Goal: Task Accomplishment & Management: Manage account settings

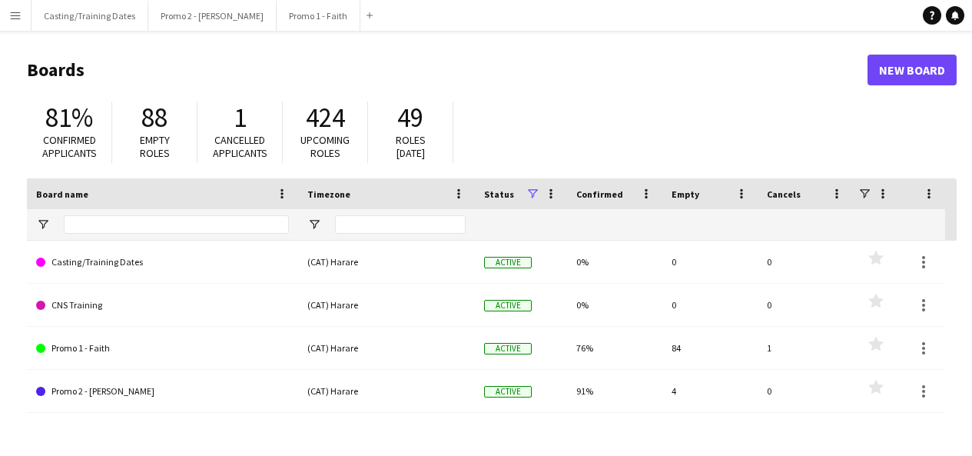
click at [17, 18] on app-icon "Menu" at bounding box center [15, 15] width 12 height 12
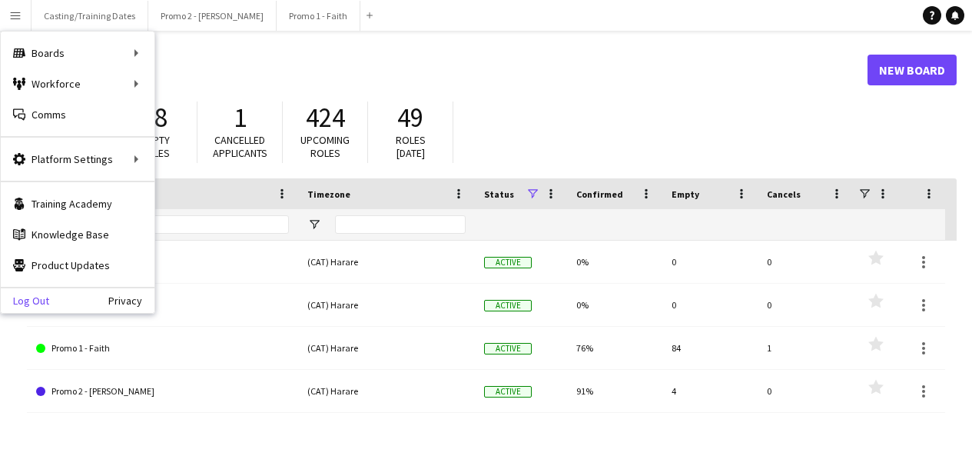
click at [43, 297] on link "Log Out" at bounding box center [25, 300] width 48 height 12
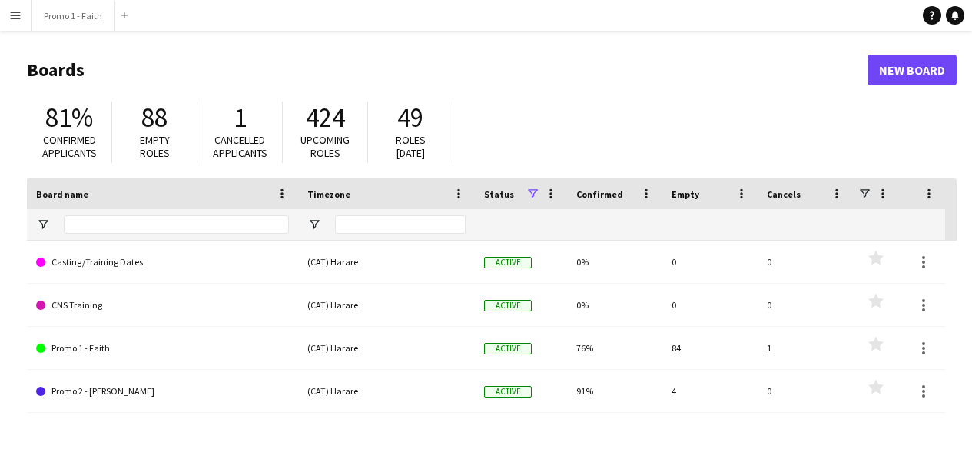
click at [10, 22] on button "Menu" at bounding box center [15, 15] width 31 height 31
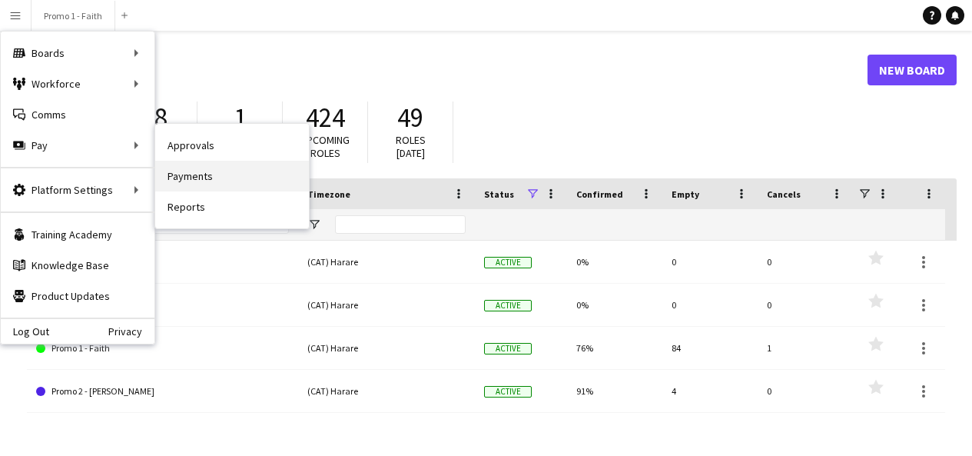
click at [197, 174] on link "Payments" at bounding box center [232, 176] width 154 height 31
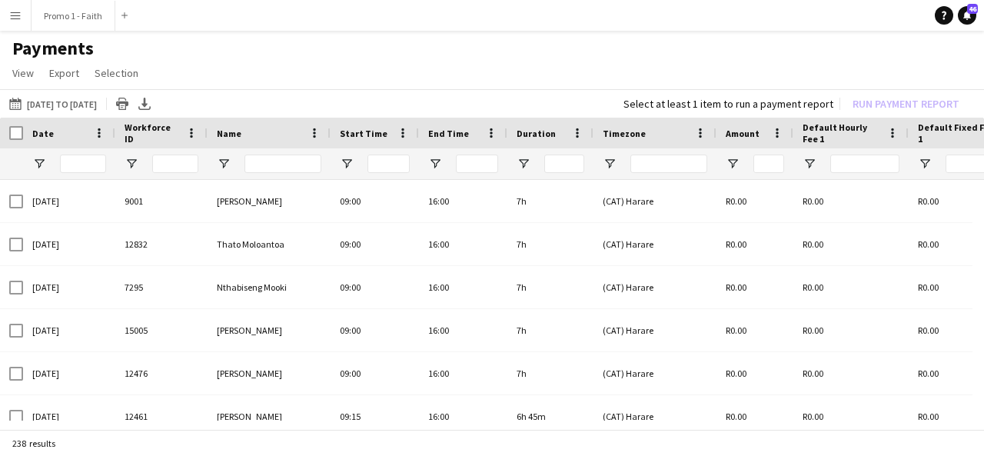
click at [22, 22] on button "Menu" at bounding box center [15, 15] width 31 height 31
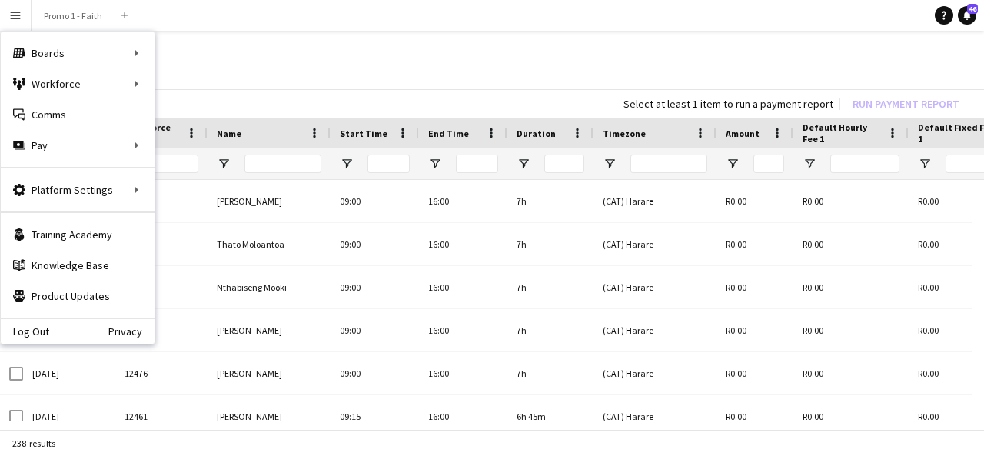
click at [294, 59] on h1 "Payments" at bounding box center [492, 48] width 984 height 23
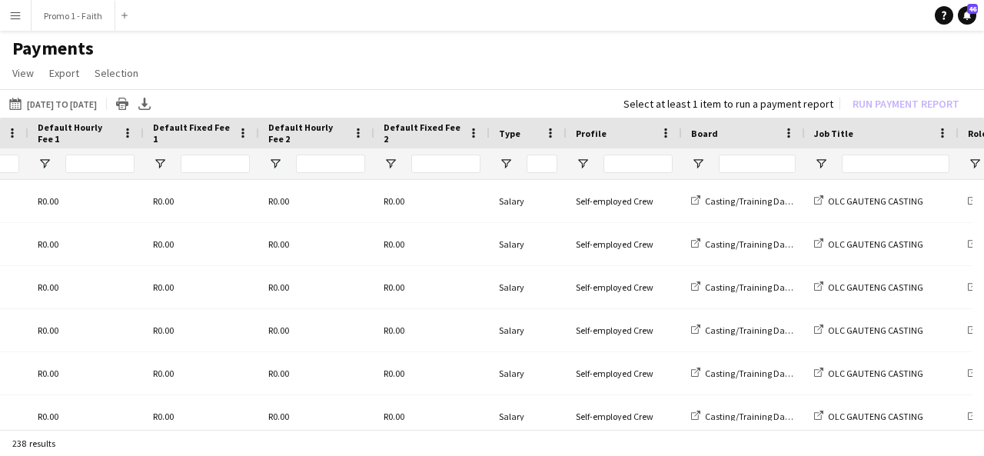
click at [13, 13] on app-icon "Menu" at bounding box center [15, 15] width 12 height 12
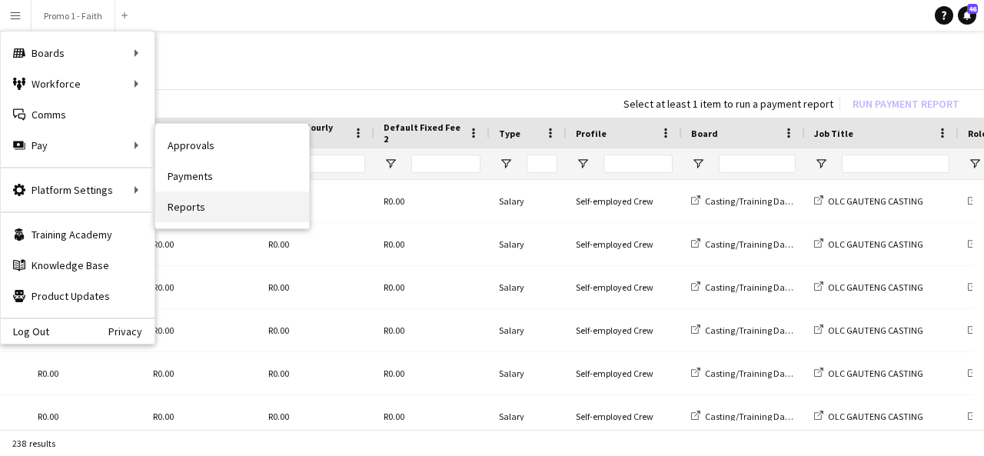
click at [207, 207] on link "Reports" at bounding box center [232, 206] width 154 height 31
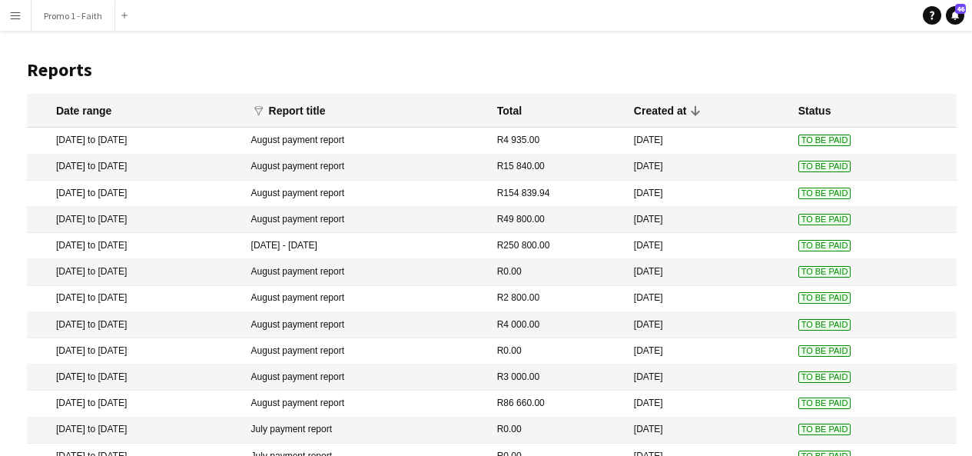
click at [22, 13] on button "Menu" at bounding box center [15, 15] width 31 height 31
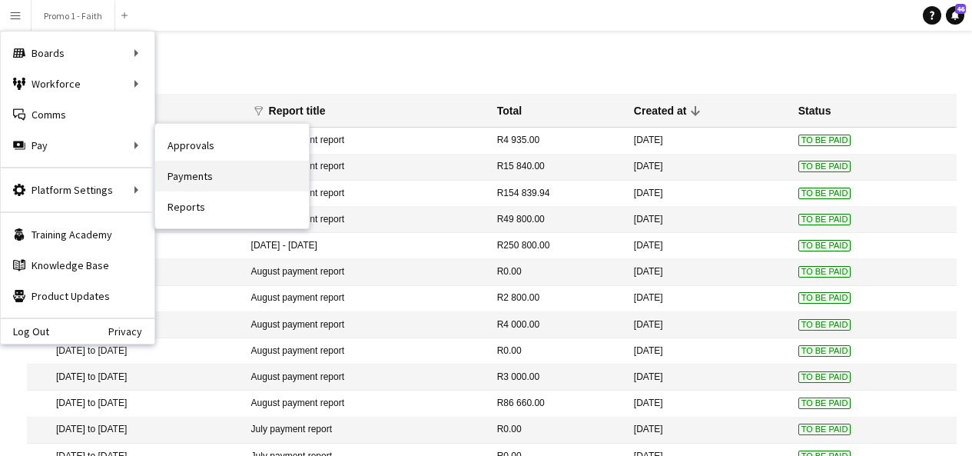
click at [181, 177] on link "Payments" at bounding box center [232, 176] width 154 height 31
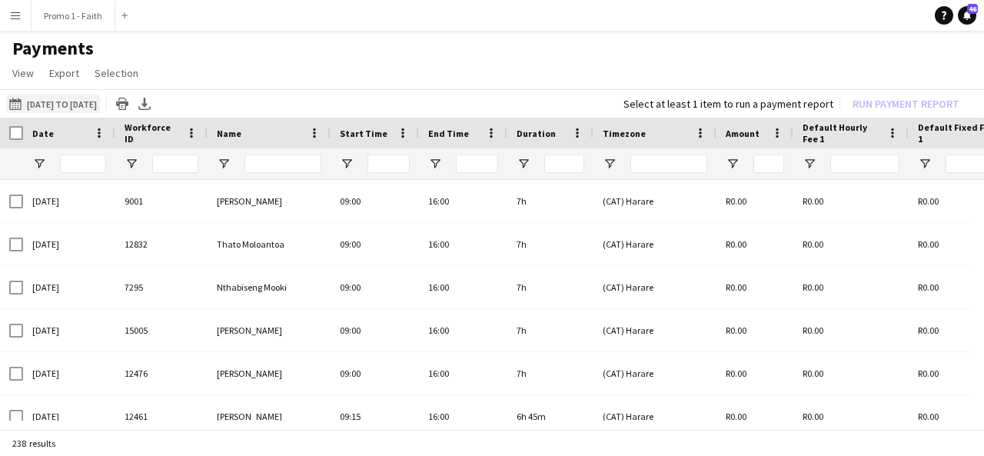
click at [100, 105] on button "[DATE] to [DATE] [DATE] to [DATE]" at bounding box center [53, 104] width 94 height 18
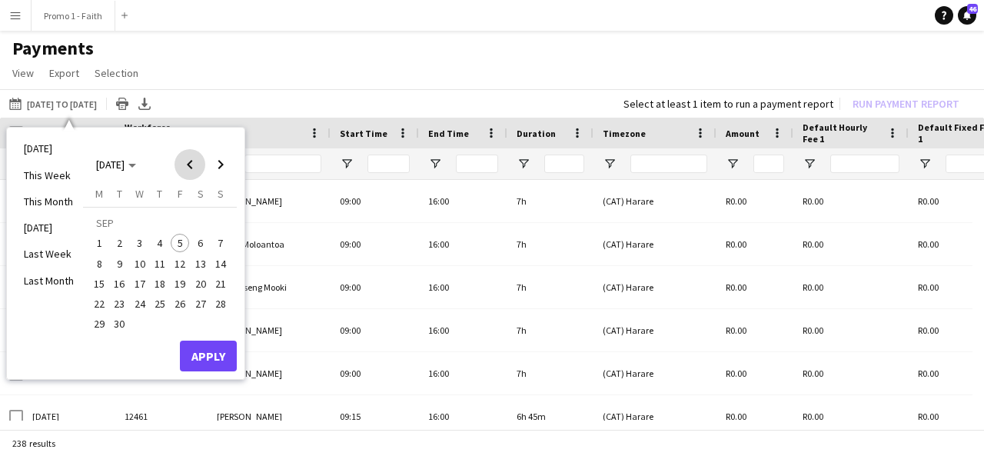
click at [194, 174] on span "Previous month" at bounding box center [189, 164] width 31 height 31
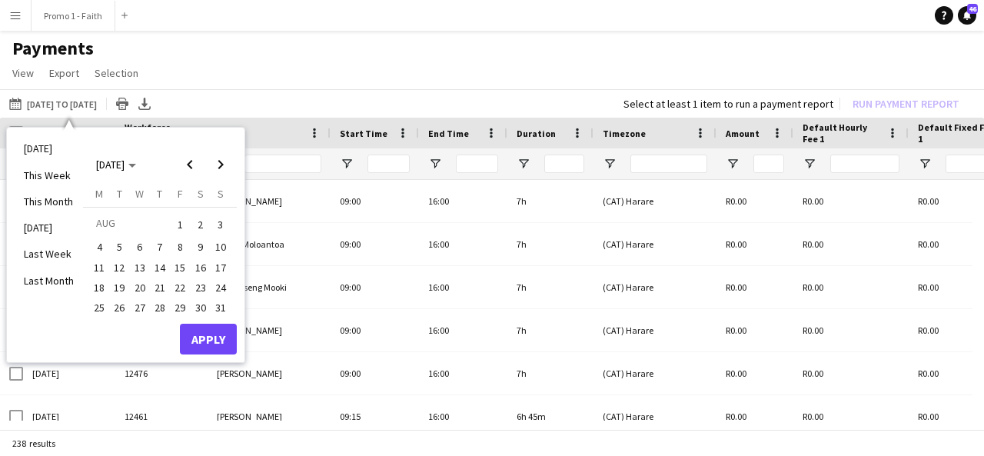
click at [204, 225] on span "2" at bounding box center [200, 225] width 18 height 22
click at [224, 224] on span "3" at bounding box center [220, 225] width 18 height 22
click at [214, 347] on button "Apply" at bounding box center [208, 338] width 57 height 31
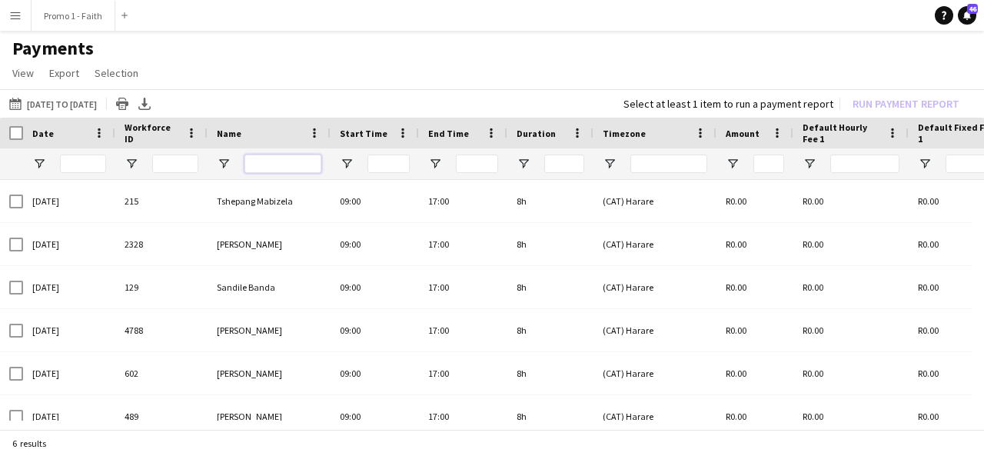
click at [261, 161] on input "Name Filter Input" at bounding box center [282, 163] width 77 height 18
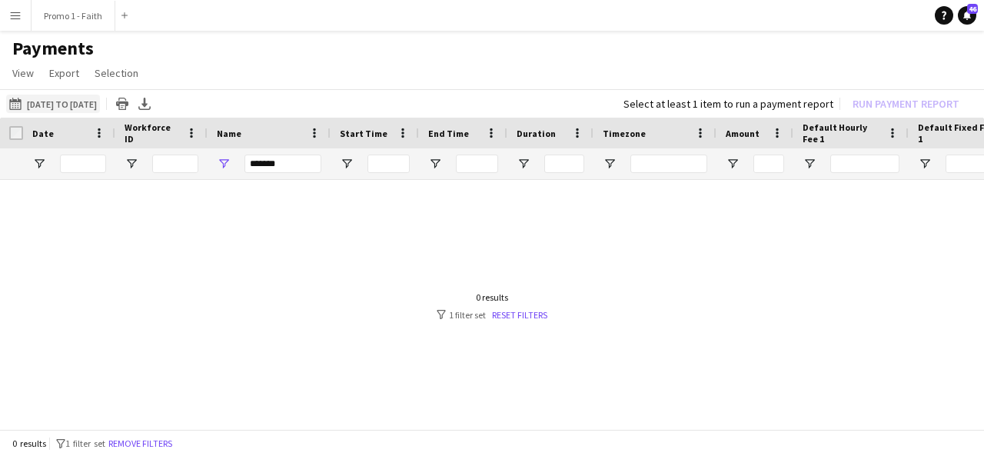
click at [98, 102] on button "[DATE] to [DATE] [DATE] to [DATE]" at bounding box center [53, 104] width 94 height 18
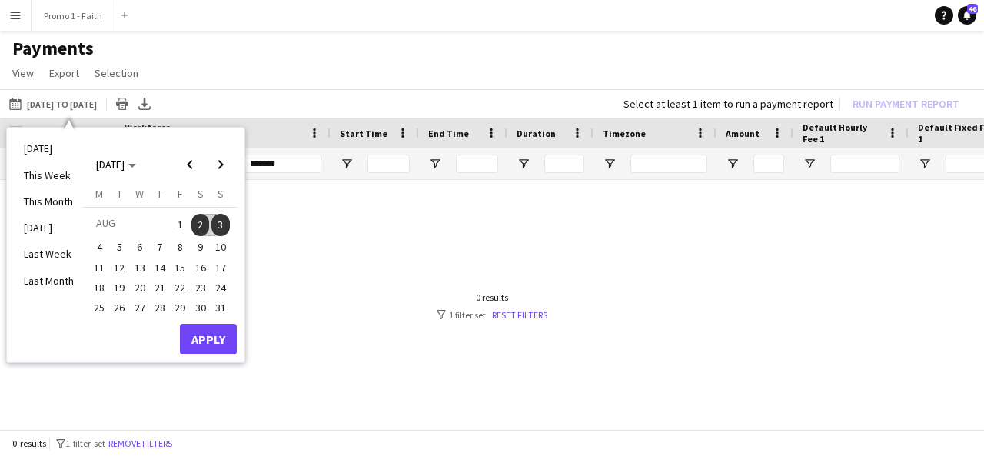
click at [202, 224] on span "2" at bounding box center [200, 225] width 18 height 22
click at [223, 242] on span "10" at bounding box center [220, 246] width 18 height 18
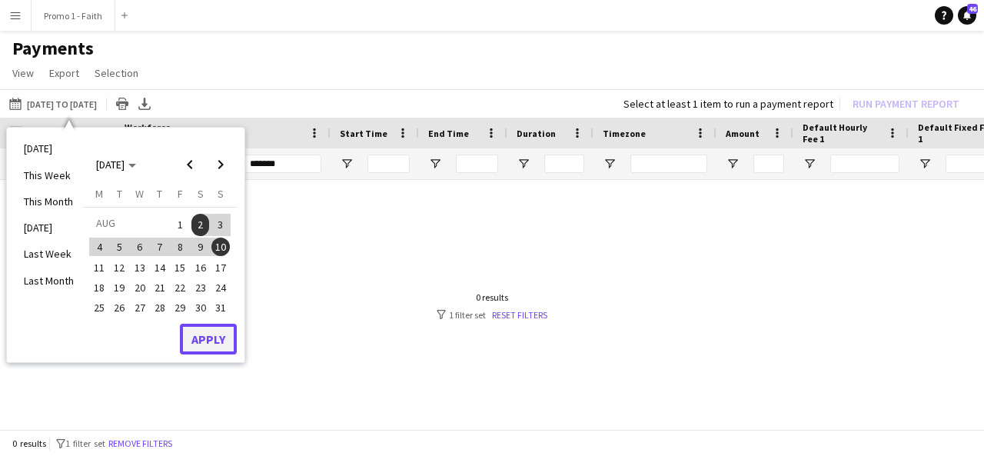
click at [224, 335] on button "Apply" at bounding box center [208, 338] width 57 height 31
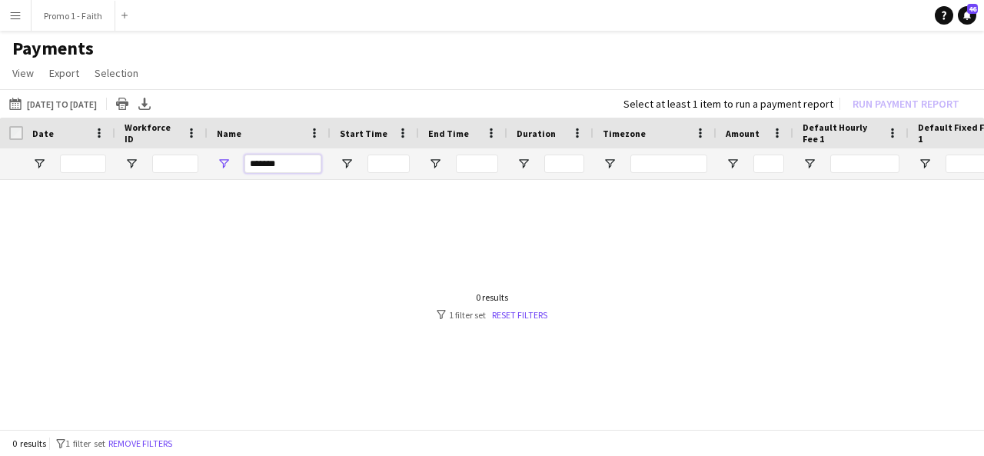
click at [287, 168] on input "*******" at bounding box center [282, 163] width 77 height 18
type input "*"
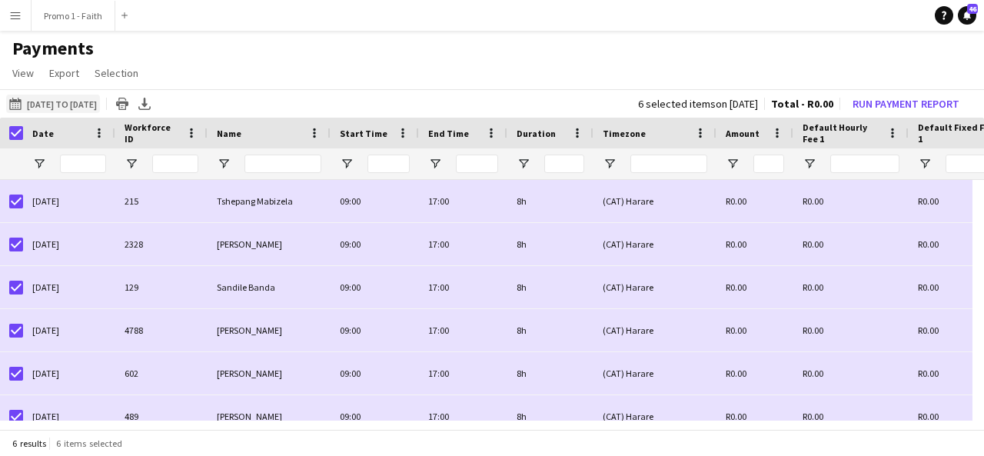
click at [68, 101] on button "[DATE] to [DATE] [DATE] to [DATE]" at bounding box center [53, 104] width 94 height 18
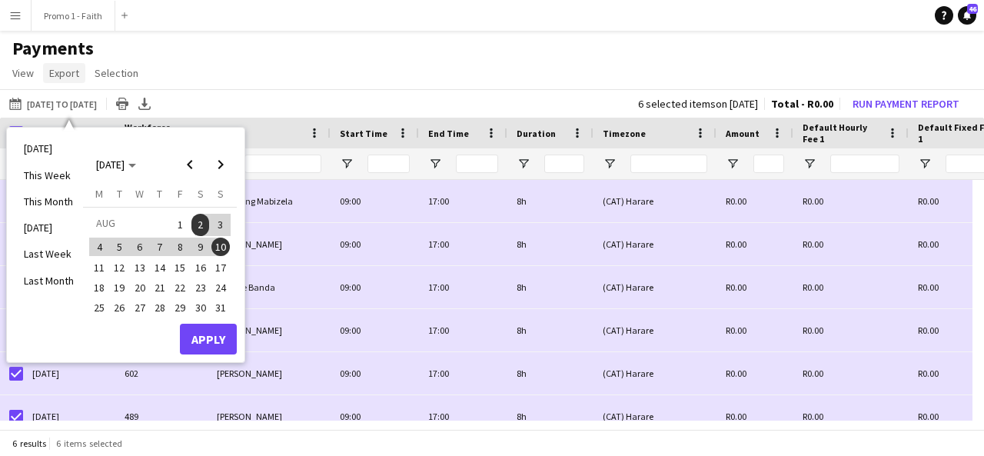
click at [62, 77] on span "Export" at bounding box center [64, 73] width 30 height 14
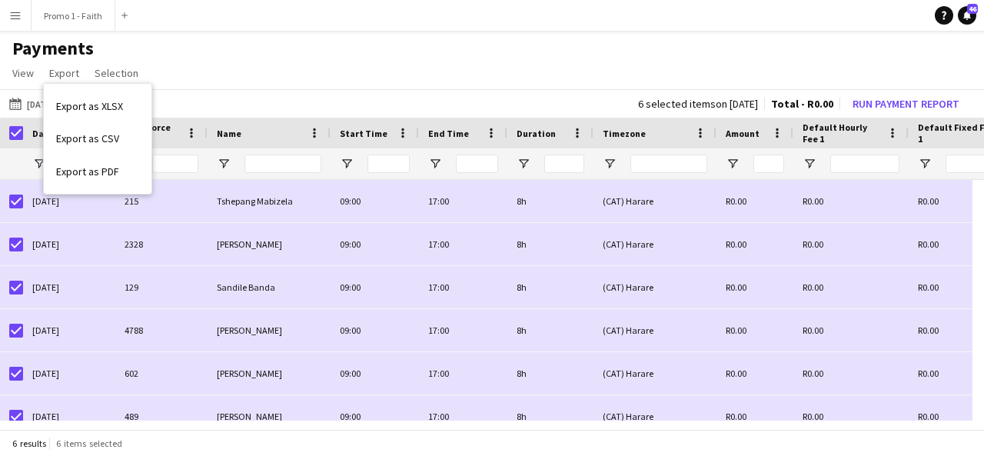
click at [207, 61] on app-page-menu "View Customise view Customise filters Reset Filters Reset View Reset All Export…" at bounding box center [492, 74] width 984 height 29
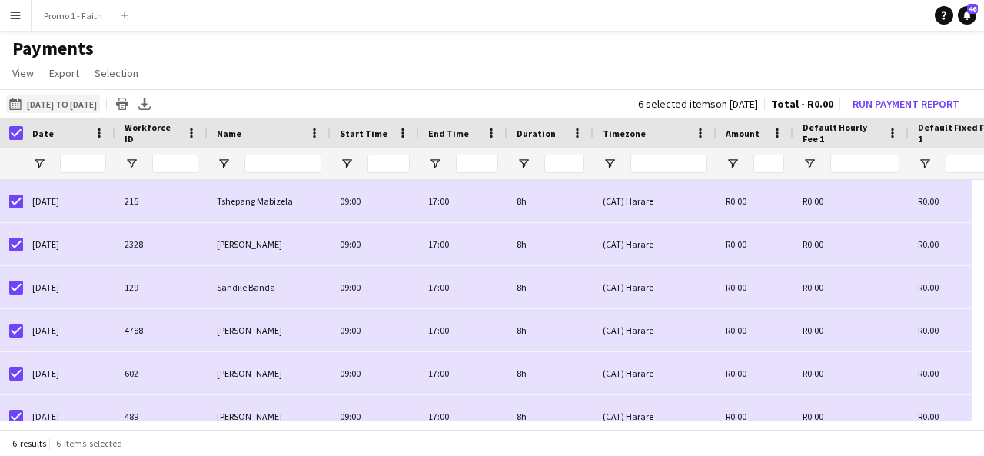
click at [53, 98] on button "[DATE] to [DATE] [DATE] to [DATE]" at bounding box center [53, 104] width 94 height 18
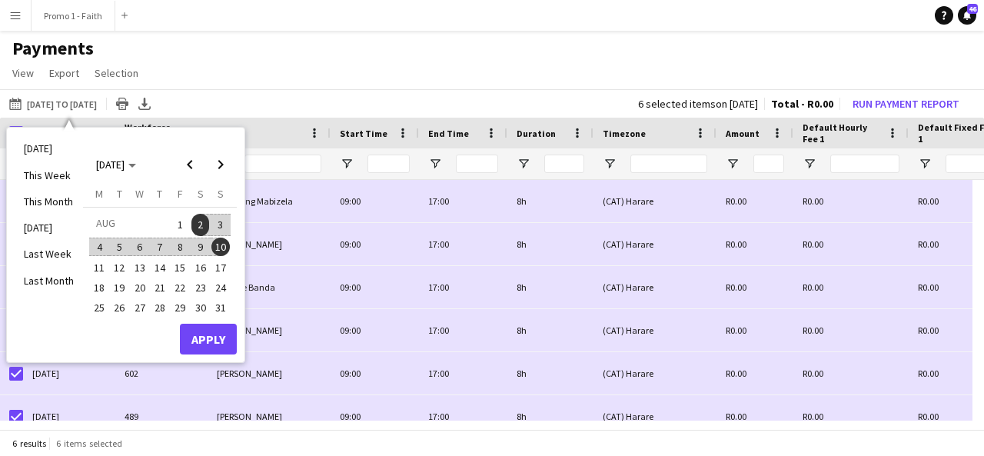
click at [195, 224] on span "2" at bounding box center [200, 225] width 18 height 22
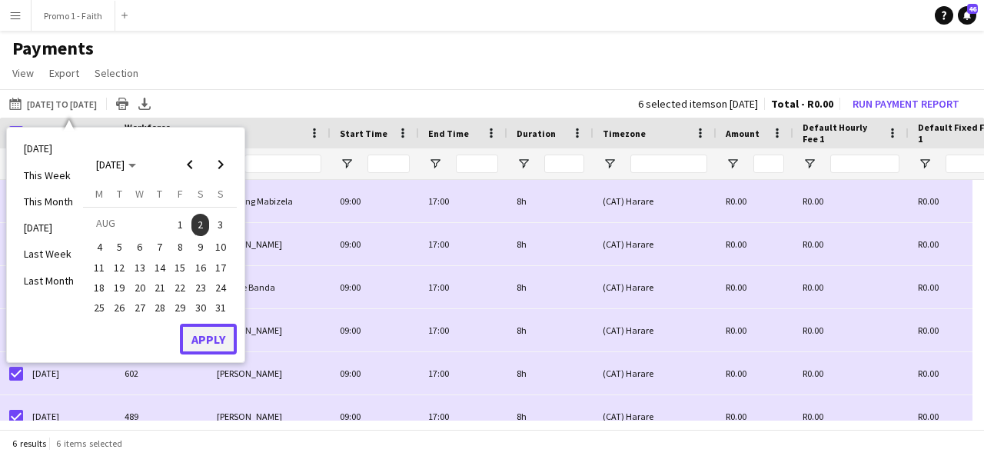
click at [197, 340] on button "Apply" at bounding box center [208, 338] width 57 height 31
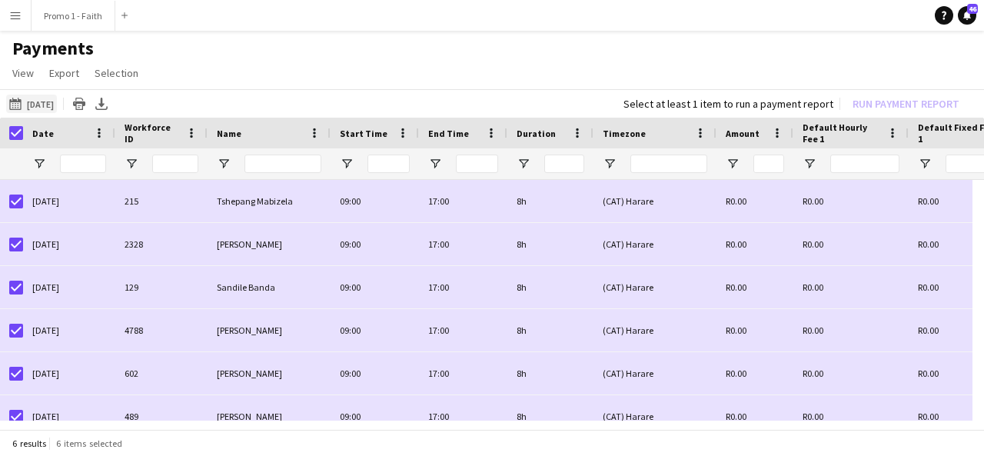
click at [52, 104] on button "[DATE] to [DATE] [DATE]" at bounding box center [31, 104] width 51 height 18
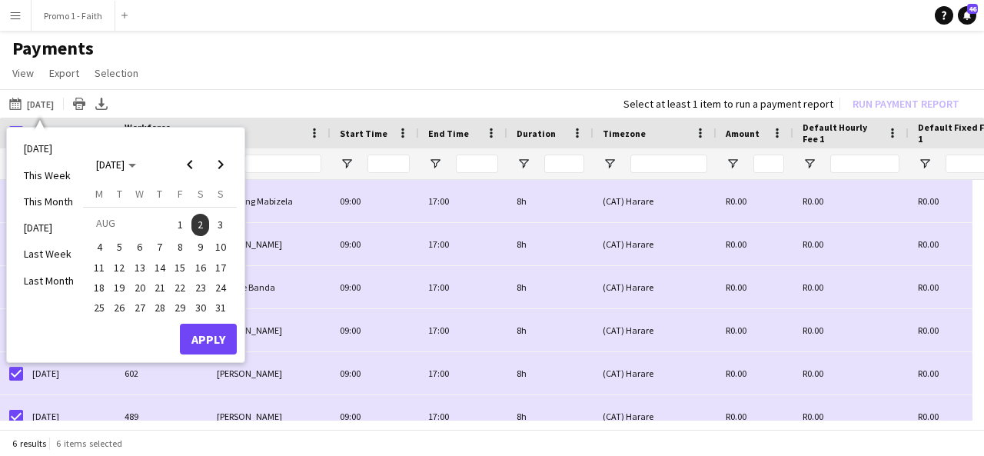
click at [285, 83] on app-page-menu "View Customise view Customise filters Reset Filters Reset View Reset All Export…" at bounding box center [492, 74] width 984 height 29
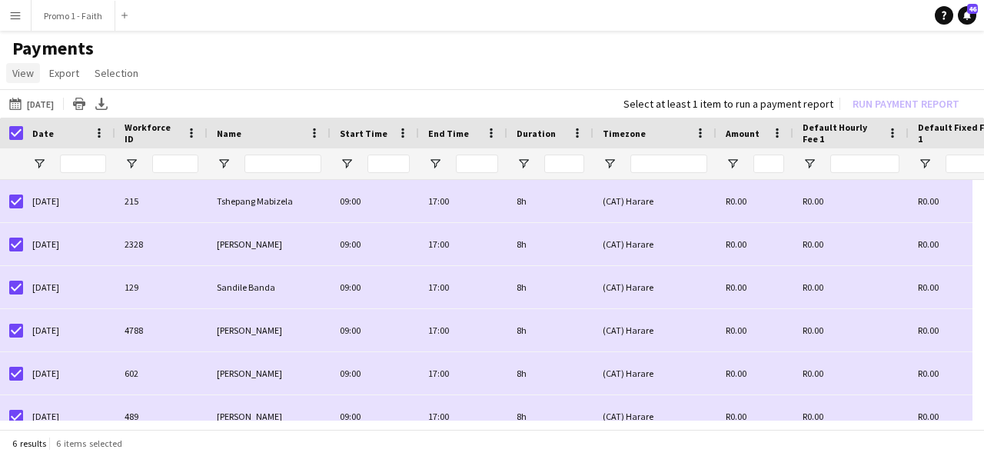
click at [32, 77] on span "View" at bounding box center [23, 73] width 22 height 14
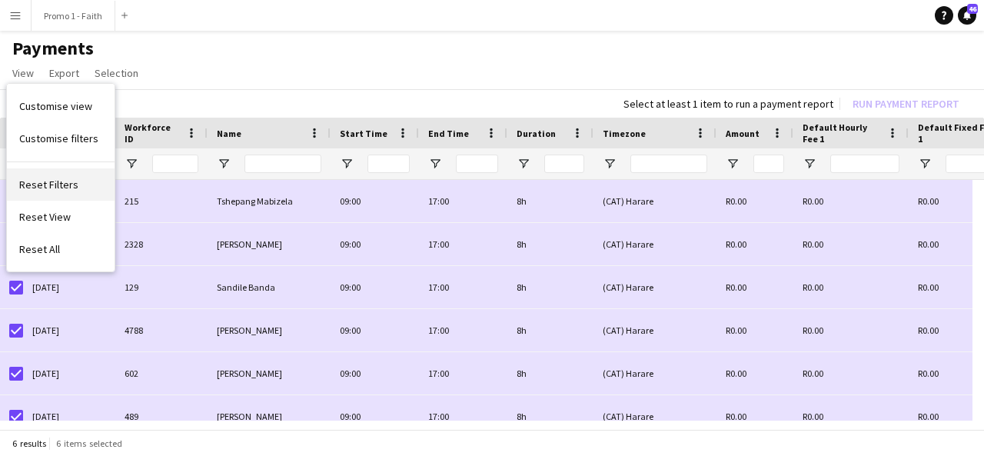
click at [66, 180] on span "Reset Filters" at bounding box center [48, 184] width 59 height 14
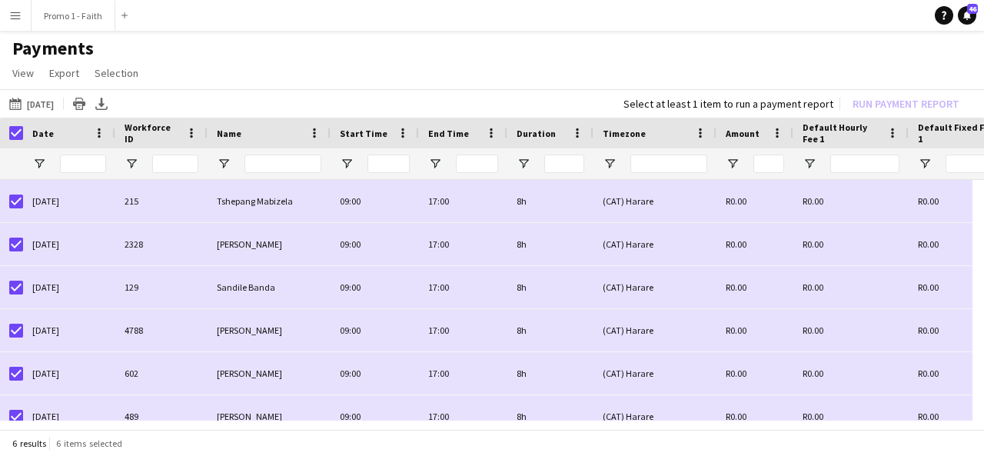
click at [9, 19] on app-icon "Menu" at bounding box center [15, 15] width 12 height 12
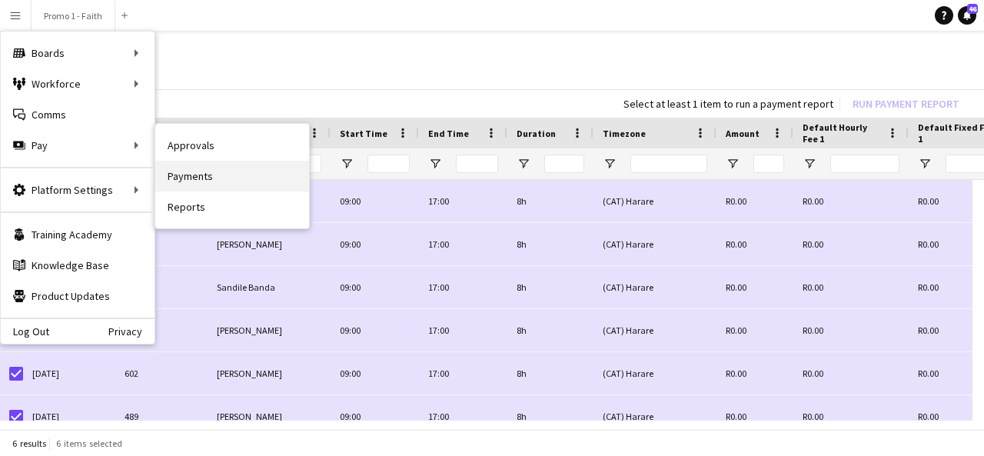
click at [179, 180] on link "Payments" at bounding box center [232, 176] width 154 height 31
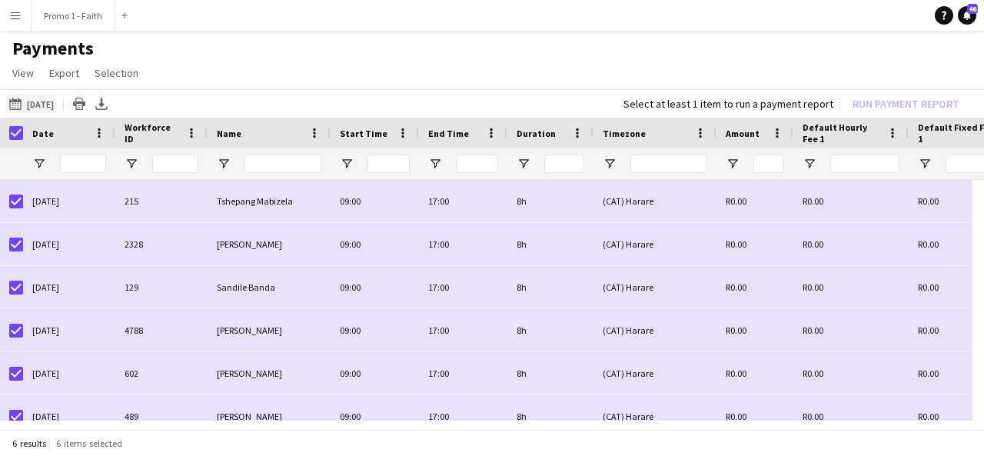
click at [44, 100] on button "[DATE] to [DATE] [DATE]" at bounding box center [31, 104] width 51 height 18
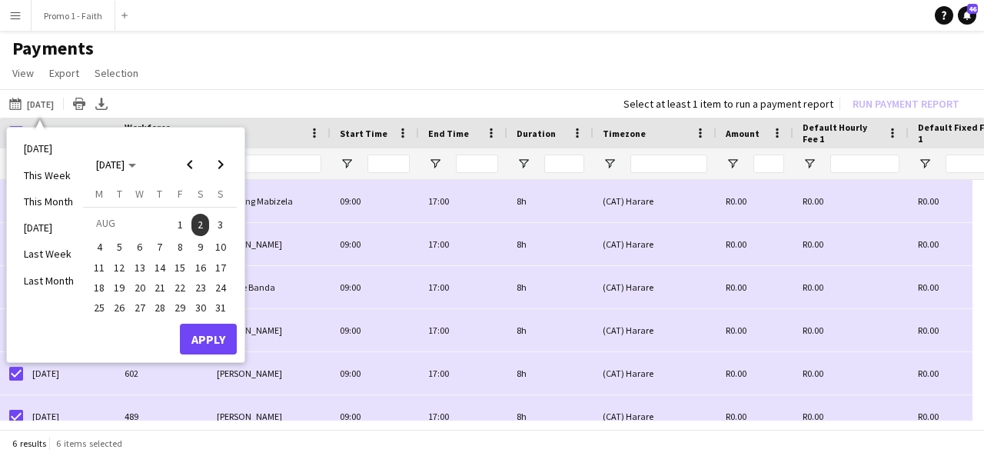
click at [178, 220] on span "1" at bounding box center [180, 225] width 18 height 22
click at [222, 306] on span "31" at bounding box center [220, 307] width 18 height 18
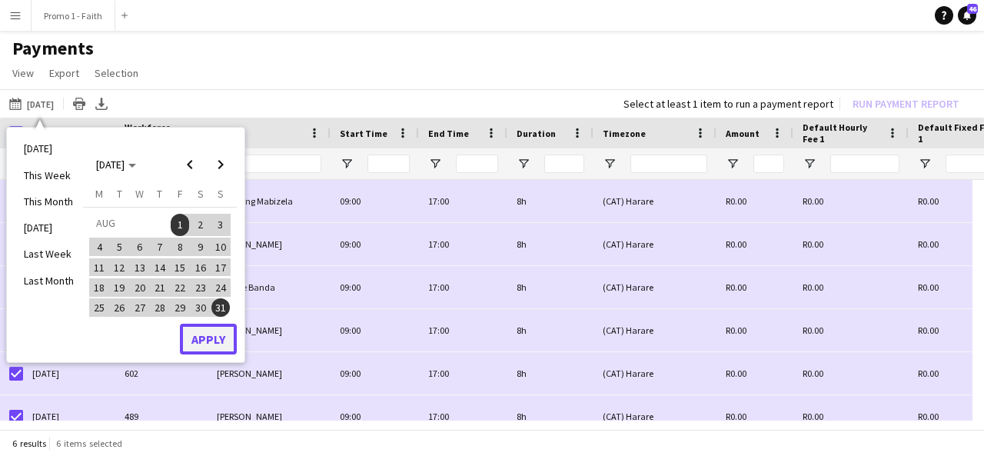
click at [219, 339] on button "Apply" at bounding box center [208, 338] width 57 height 31
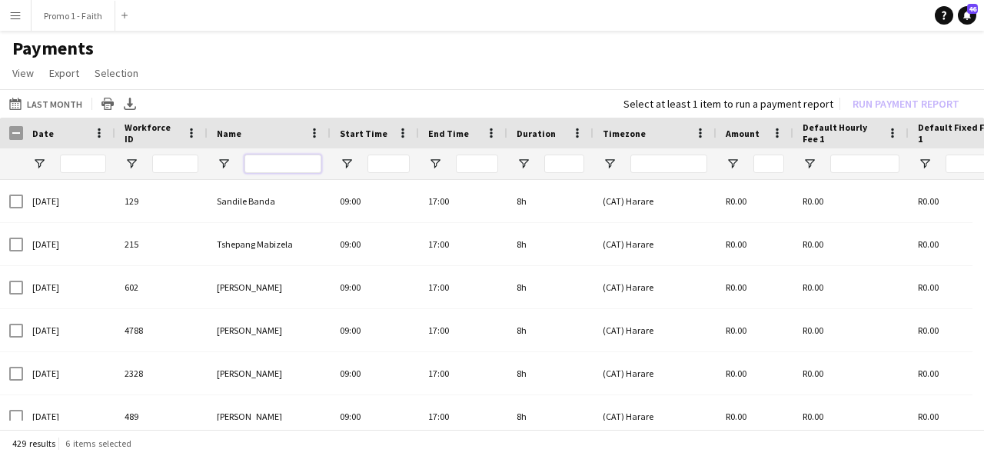
click at [273, 164] on input "Name Filter Input" at bounding box center [282, 163] width 77 height 18
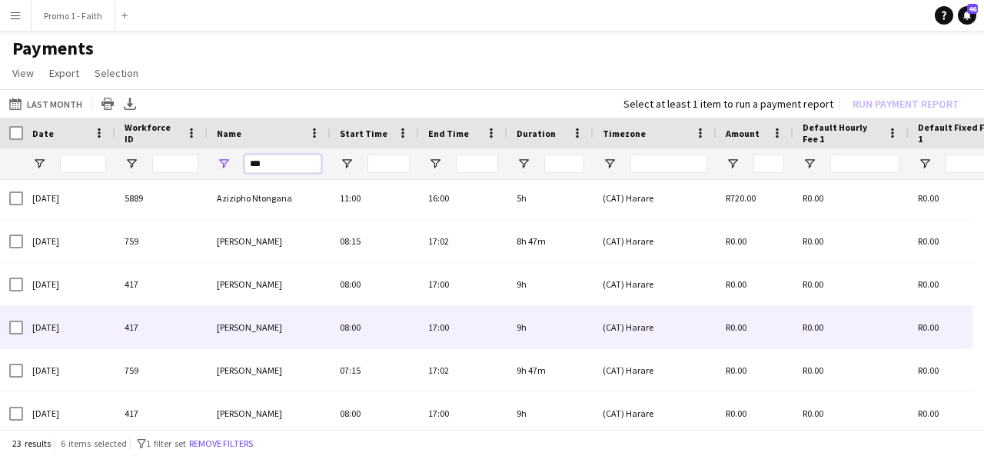
scroll to position [605, 0]
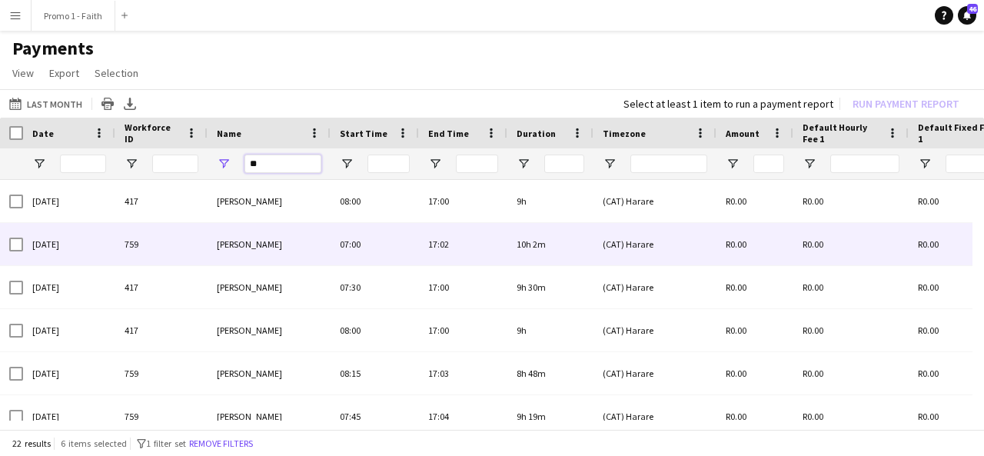
type input "*"
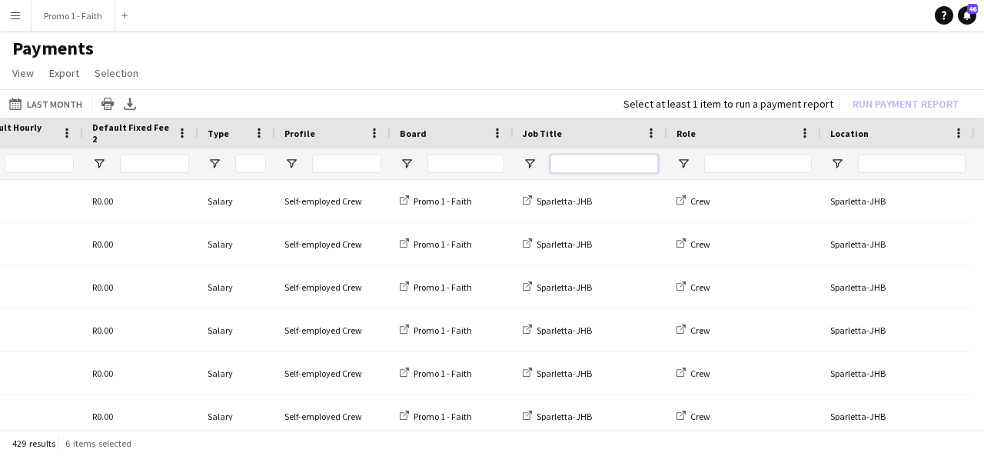
click at [586, 167] on input "Job Title Filter Input" at bounding box center [604, 163] width 108 height 18
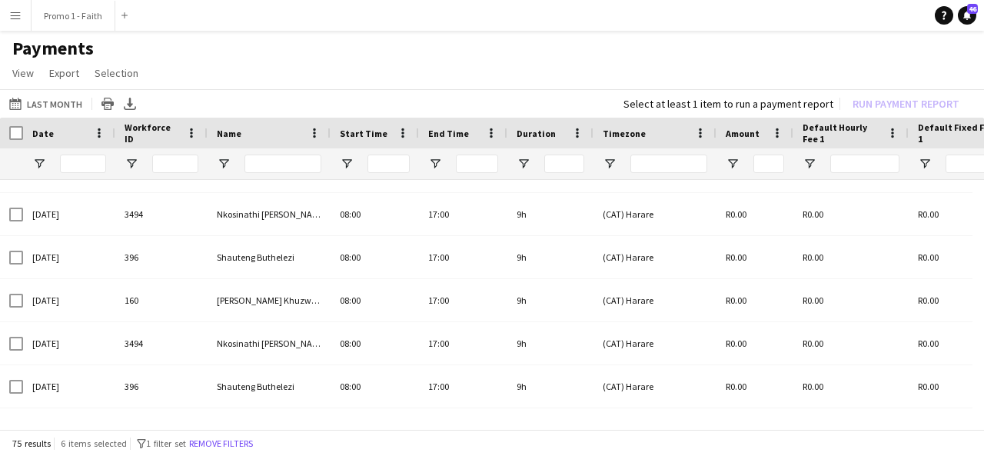
type input "****"
click at [22, 11] on button "Menu" at bounding box center [15, 15] width 31 height 31
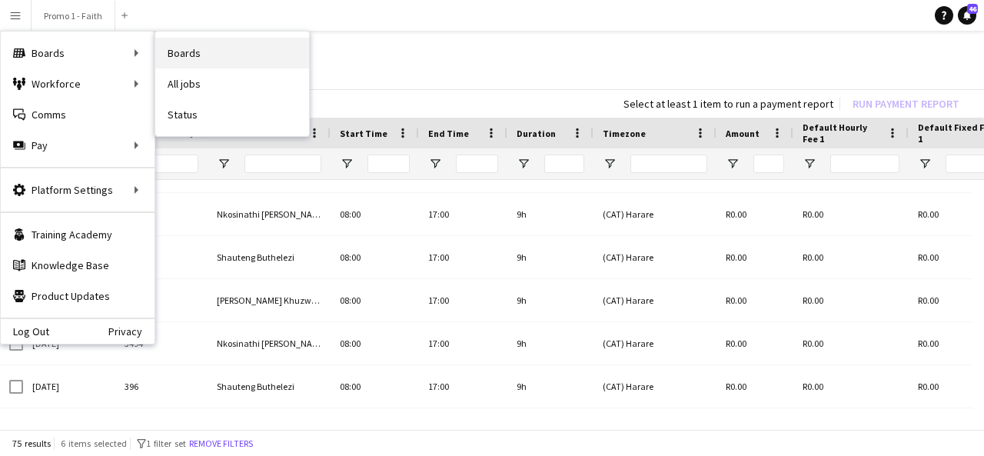
click at [172, 50] on link "Boards" at bounding box center [232, 53] width 154 height 31
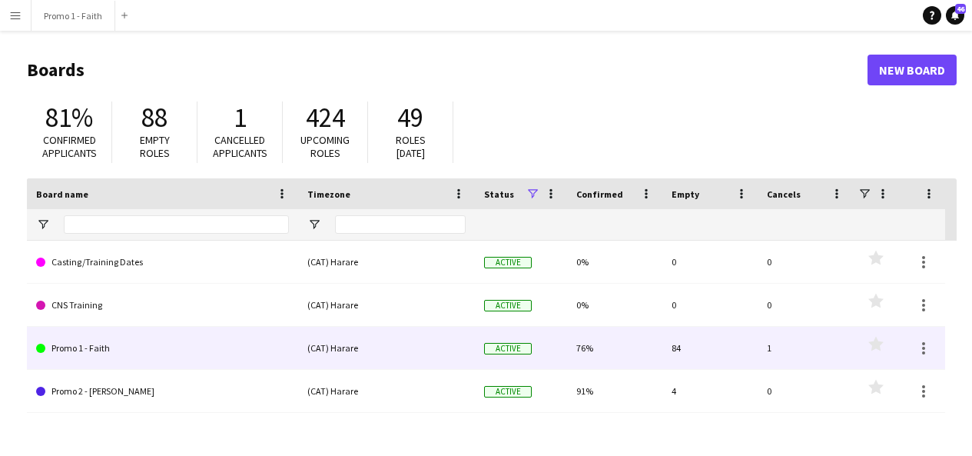
click at [105, 359] on link "Promo 1 - Faith" at bounding box center [162, 348] width 253 height 43
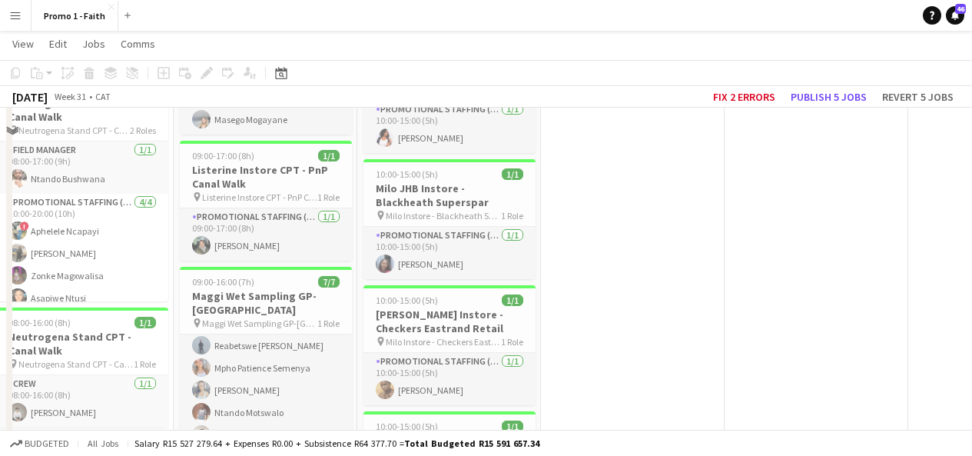
scroll to position [11223, 0]
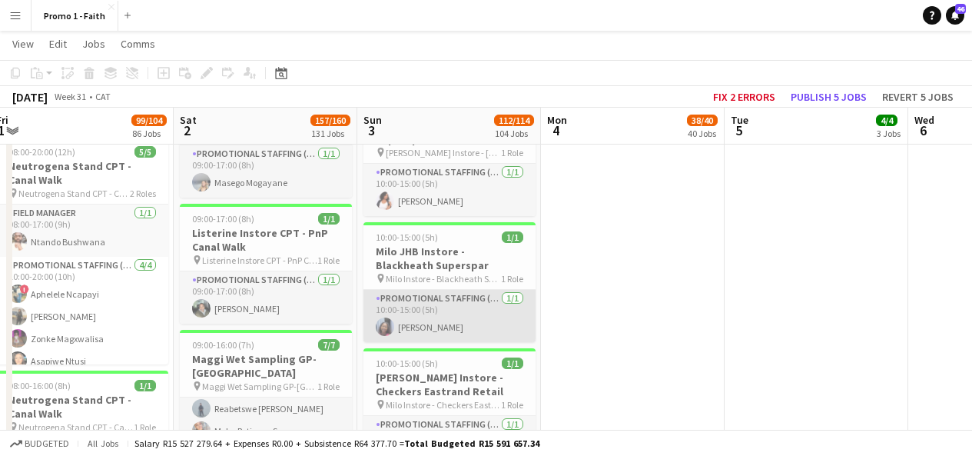
click at [381, 299] on app-card-role "Promotional Staffing (Brand Ambassadors) [DATE] 10:00-15:00 (5h) [PERSON_NAME]" at bounding box center [449, 316] width 172 height 52
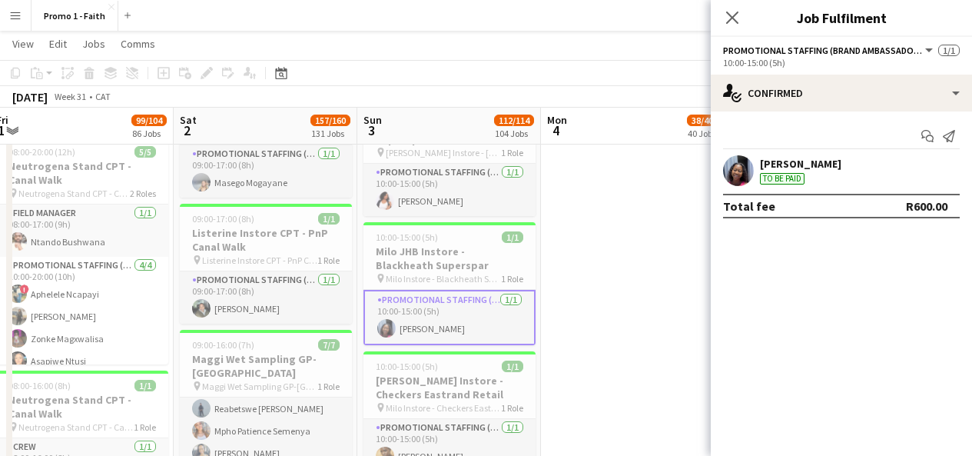
click at [738, 164] on app-user-avatar at bounding box center [738, 170] width 31 height 31
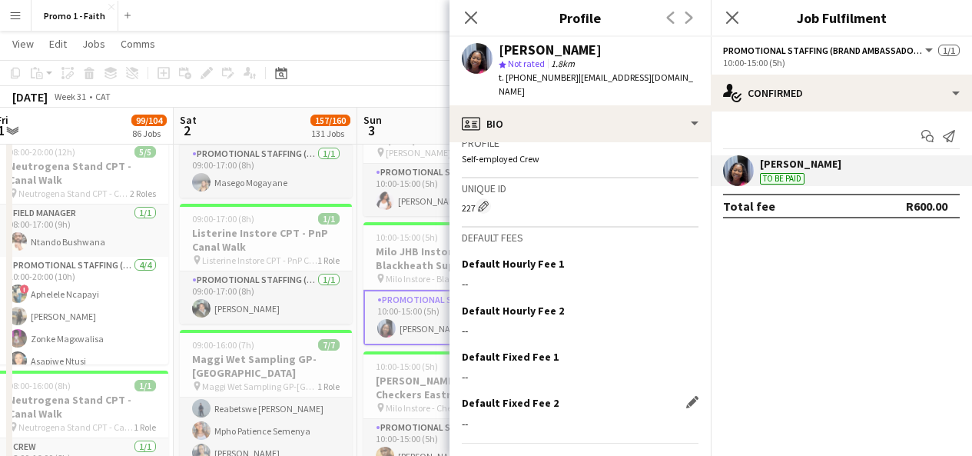
scroll to position [708, 0]
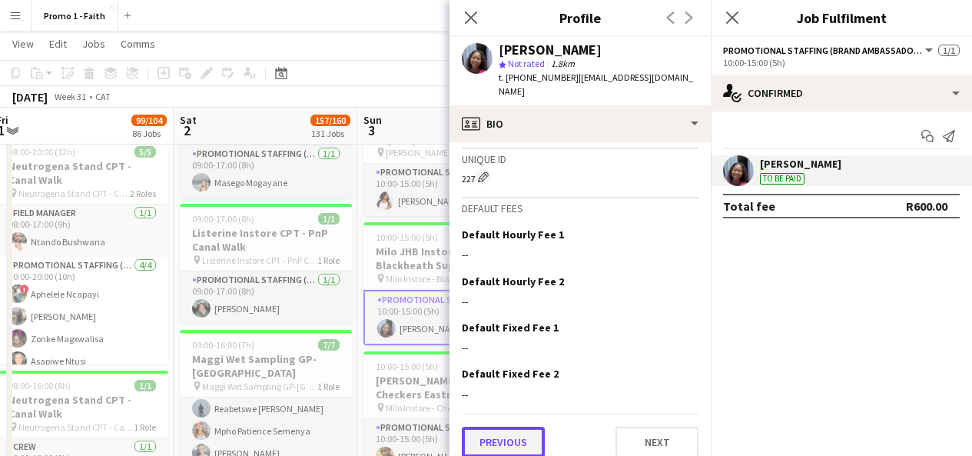
click at [503, 426] on button "Previous" at bounding box center [503, 441] width 83 height 31
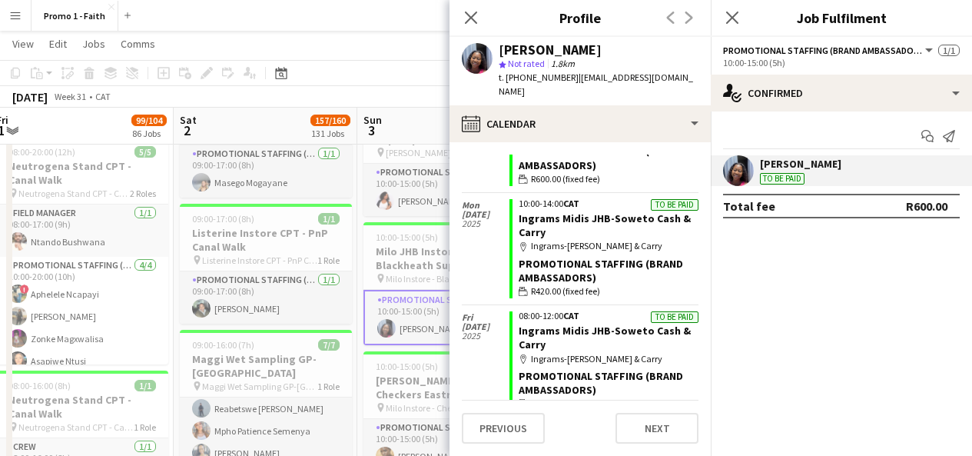
scroll to position [0, 0]
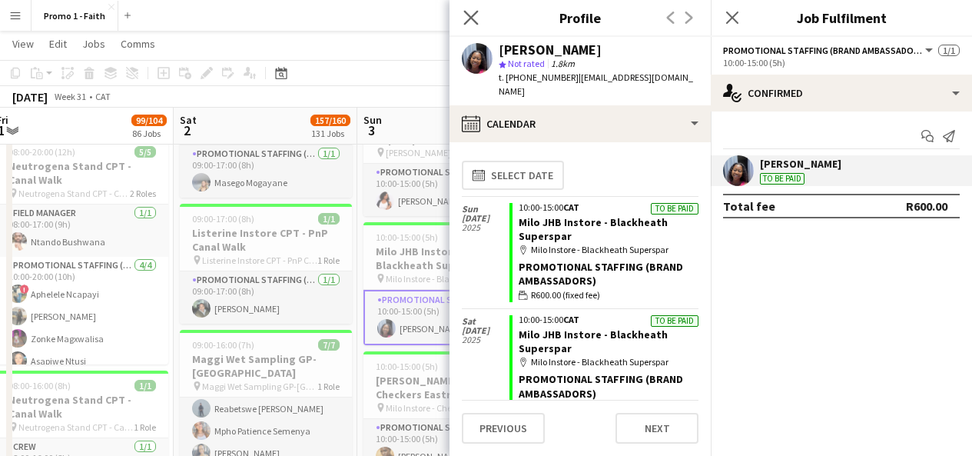
click at [463, 18] on app-icon "Close pop-in" at bounding box center [471, 18] width 22 height 22
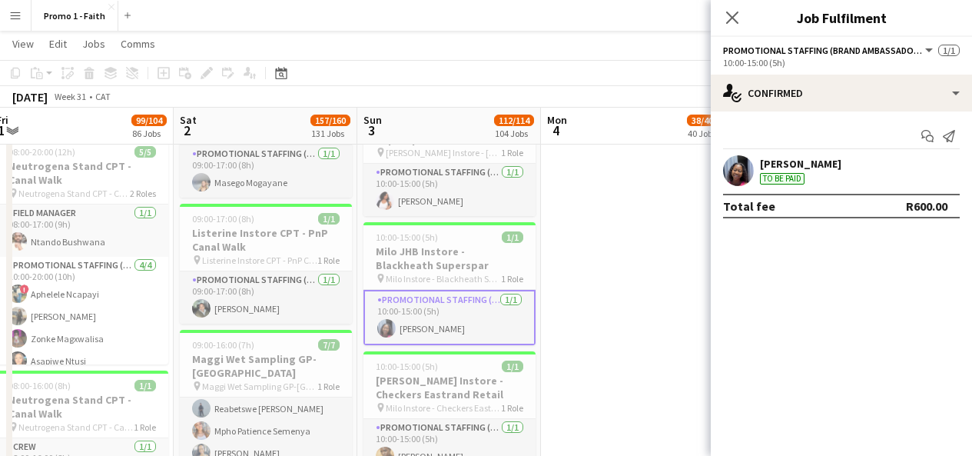
click at [10, 22] on button "Menu" at bounding box center [15, 15] width 31 height 31
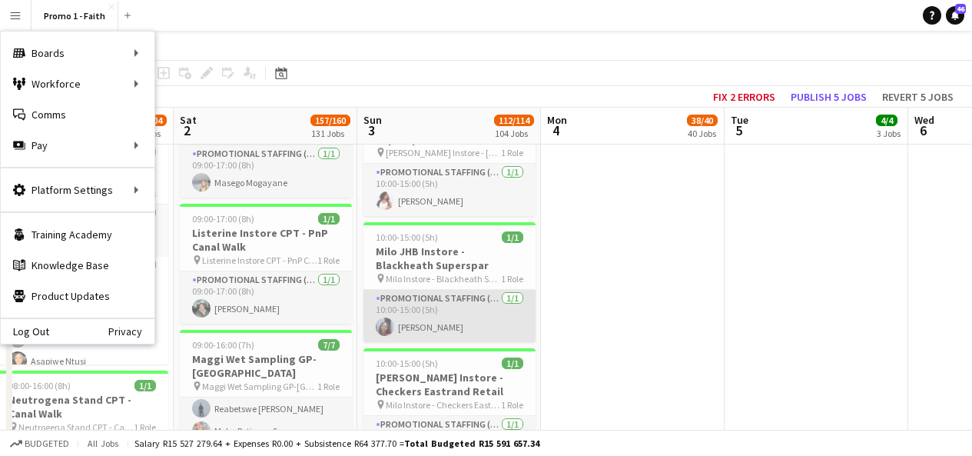
click at [438, 301] on app-card-role "Promotional Staffing (Brand Ambassadors) [DATE] 10:00-15:00 (5h) [PERSON_NAME]" at bounding box center [449, 316] width 172 height 52
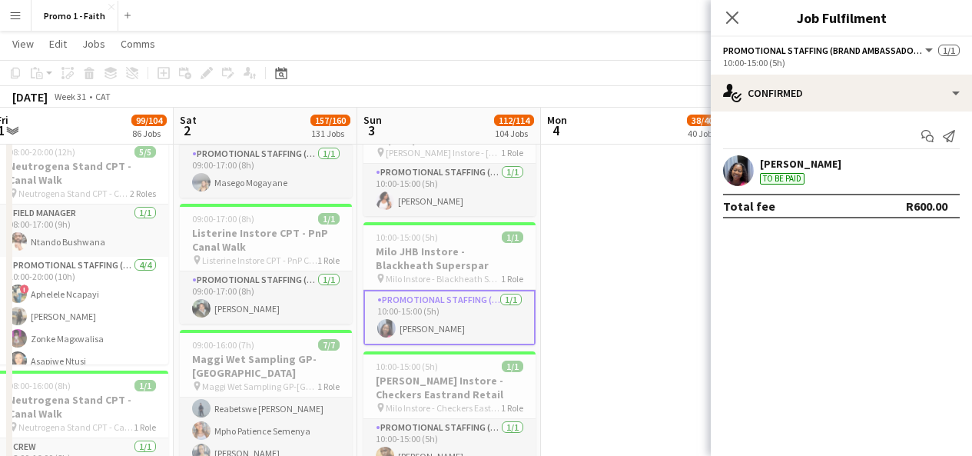
click at [738, 175] on app-user-avatar at bounding box center [738, 170] width 31 height 31
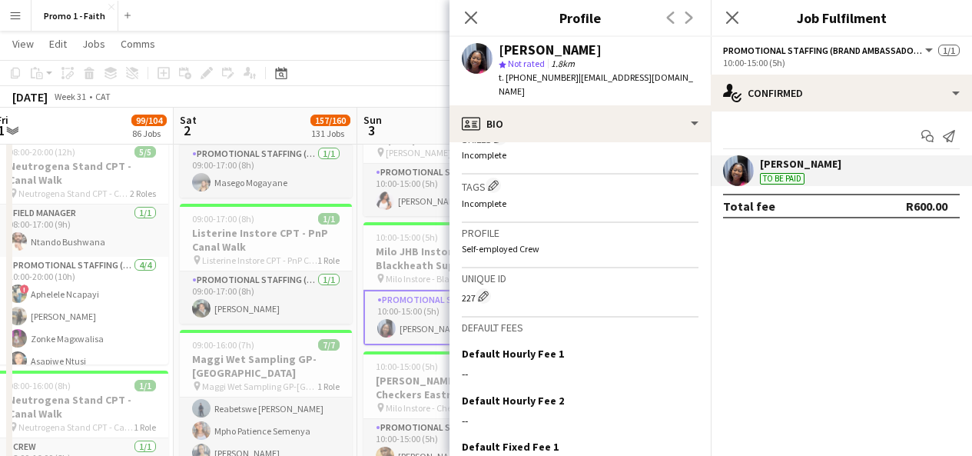
scroll to position [694, 0]
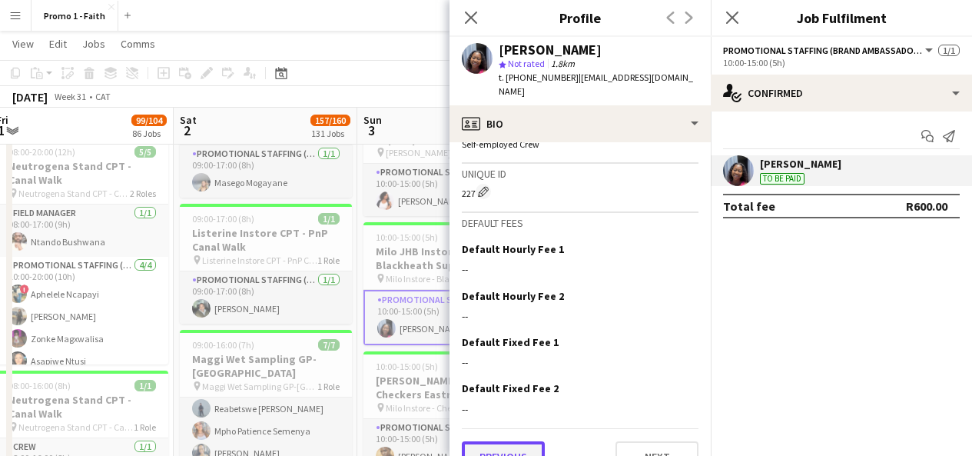
click at [516, 441] on button "Previous" at bounding box center [503, 456] width 83 height 31
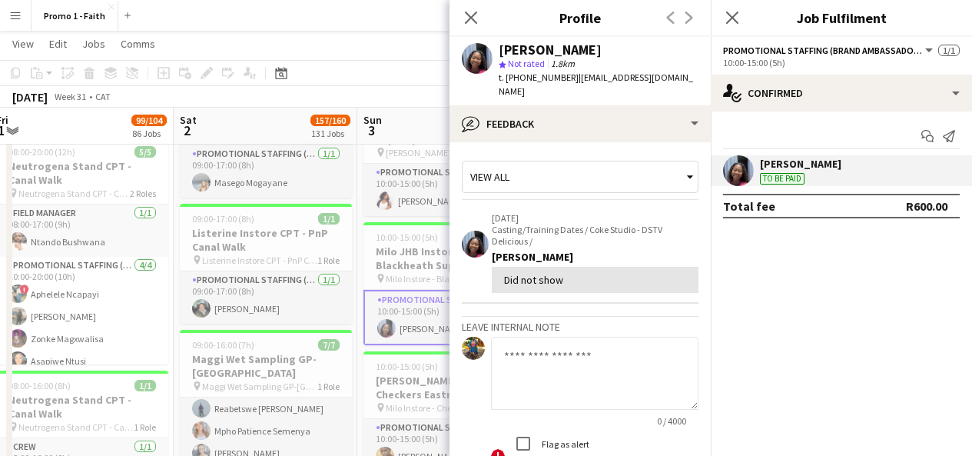
scroll to position [118, 0]
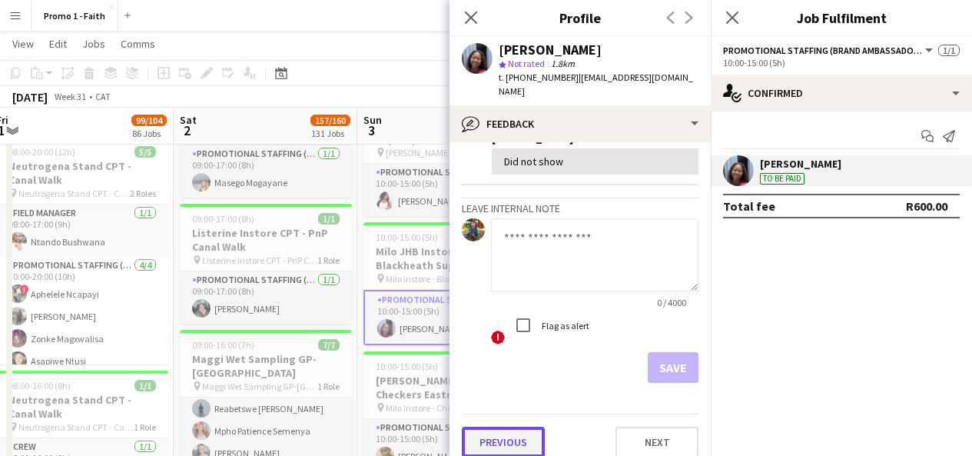
click at [519, 426] on button "Previous" at bounding box center [503, 441] width 83 height 31
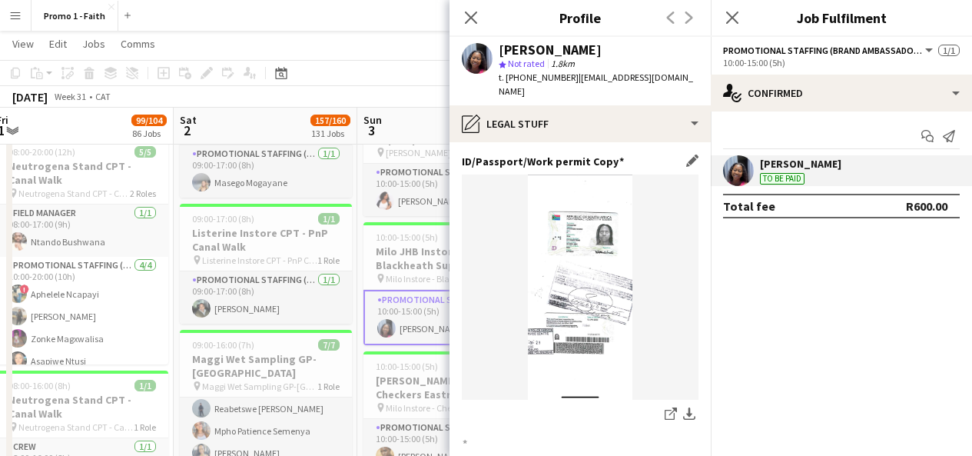
scroll to position [193, 0]
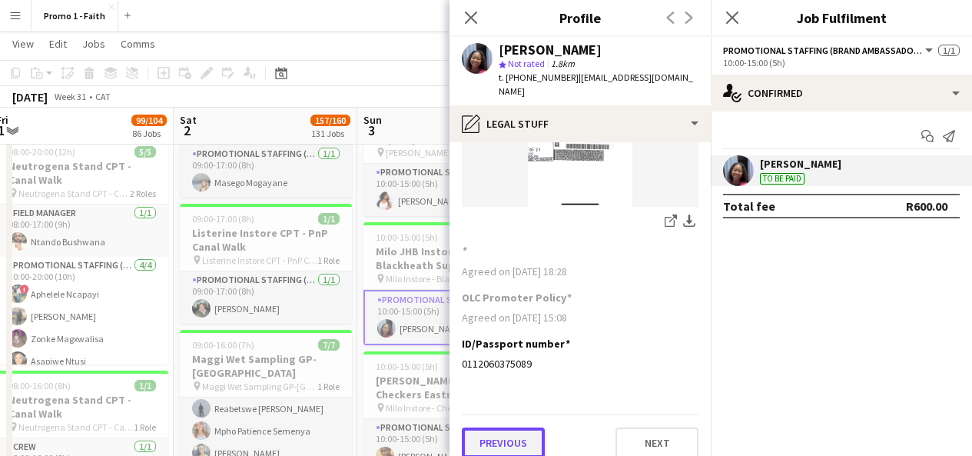
click at [517, 427] on button "Previous" at bounding box center [503, 442] width 83 height 31
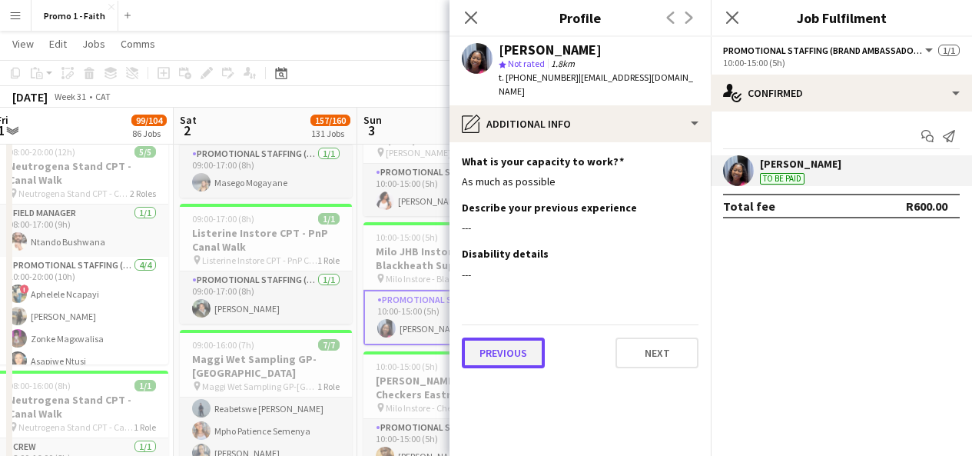
click at [510, 338] on button "Previous" at bounding box center [503, 352] width 83 height 31
